Goal: Task Accomplishment & Management: Complete application form

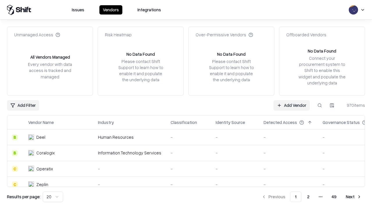
click at [291, 105] on link "Add Vendor" at bounding box center [291, 105] width 36 height 10
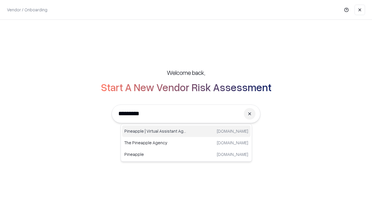
click at [186, 131] on div "Pineapple | Virtual Assistant Agency trypineapple.com" at bounding box center [186, 131] width 128 height 12
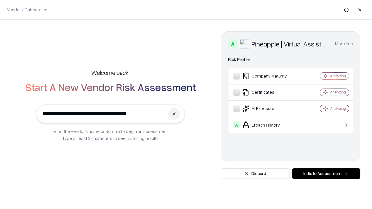
type input "**********"
click at [326, 174] on button "Initiate Assessment" at bounding box center [326, 173] width 68 height 10
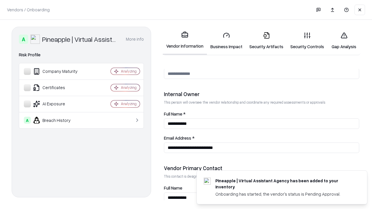
scroll to position [301, 0]
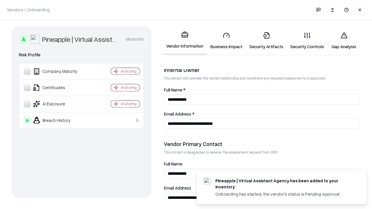
click at [266, 41] on link "Security Artifacts" at bounding box center [266, 40] width 41 height 27
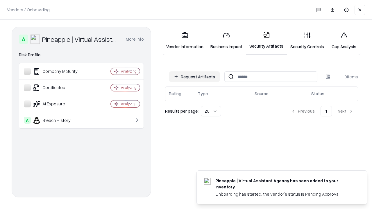
click at [194, 77] on button "Request Artifacts" at bounding box center [194, 76] width 51 height 10
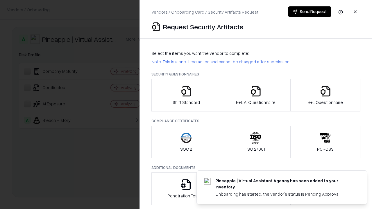
click at [325, 95] on icon "button" at bounding box center [325, 91] width 12 height 12
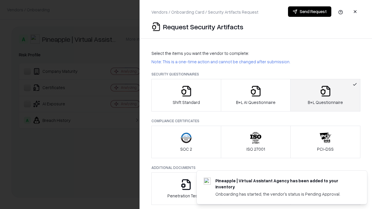
click at [255, 95] on icon "button" at bounding box center [256, 91] width 12 height 12
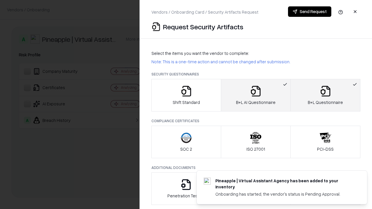
click at [309, 12] on button "Send Request" at bounding box center [309, 11] width 43 height 10
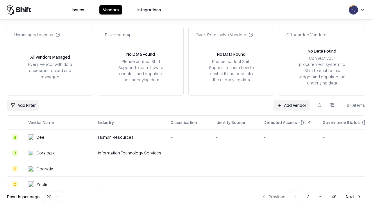
click at [319, 105] on button at bounding box center [319, 105] width 10 height 10
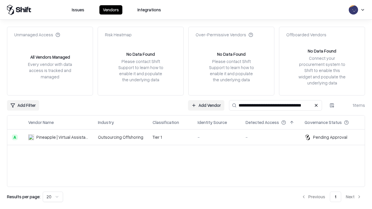
type input "**********"
click at [189, 137] on td "Tier 1" at bounding box center [170, 138] width 45 height 16
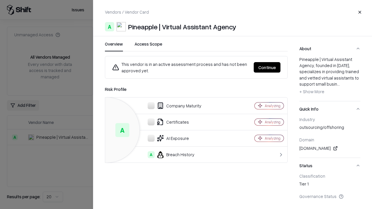
click at [267, 67] on button "Continue" at bounding box center [267, 67] width 27 height 10
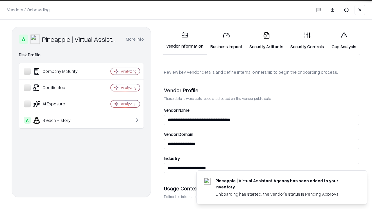
click at [266, 41] on link "Security Artifacts" at bounding box center [266, 40] width 41 height 27
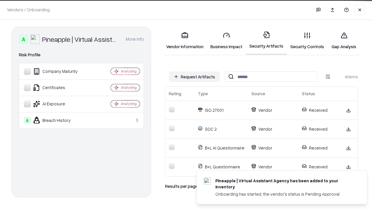
click at [344, 41] on link "Gap Analysis" at bounding box center [343, 40] width 33 height 27
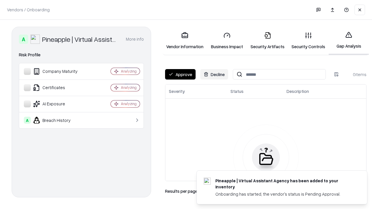
click at [180, 74] on button "Approve" at bounding box center [180, 74] width 30 height 10
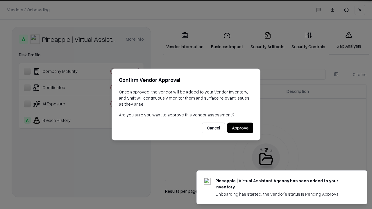
click at [240, 128] on button "Approve" at bounding box center [240, 128] width 26 height 10
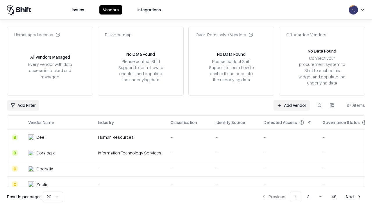
type input "**********"
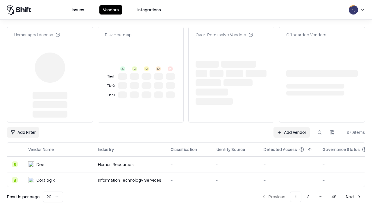
click at [291, 127] on link "Add Vendor" at bounding box center [291, 132] width 36 height 10
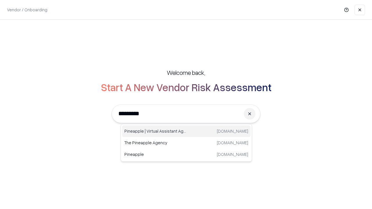
click at [186, 131] on div "Pineapple | Virtual Assistant Agency trypineapple.com" at bounding box center [186, 131] width 128 height 12
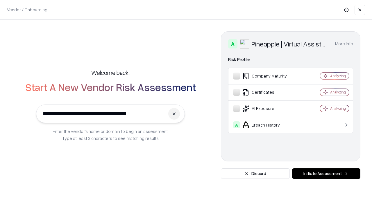
type input "**********"
click at [326, 174] on button "Initiate Assessment" at bounding box center [326, 173] width 68 height 10
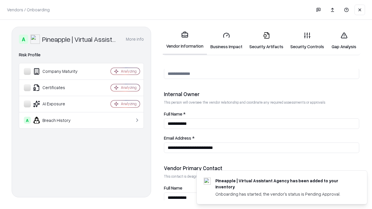
scroll to position [301, 0]
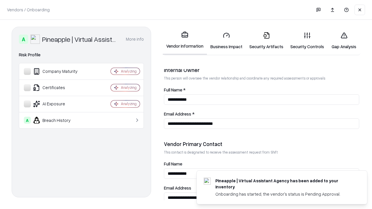
click at [344, 41] on link "Gap Analysis" at bounding box center [343, 40] width 33 height 27
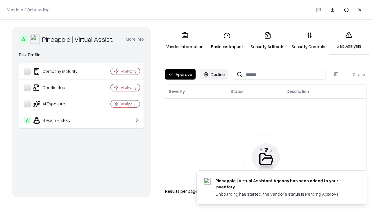
click at [180, 74] on button "Approve" at bounding box center [180, 74] width 30 height 10
